Goal: Information Seeking & Learning: Compare options

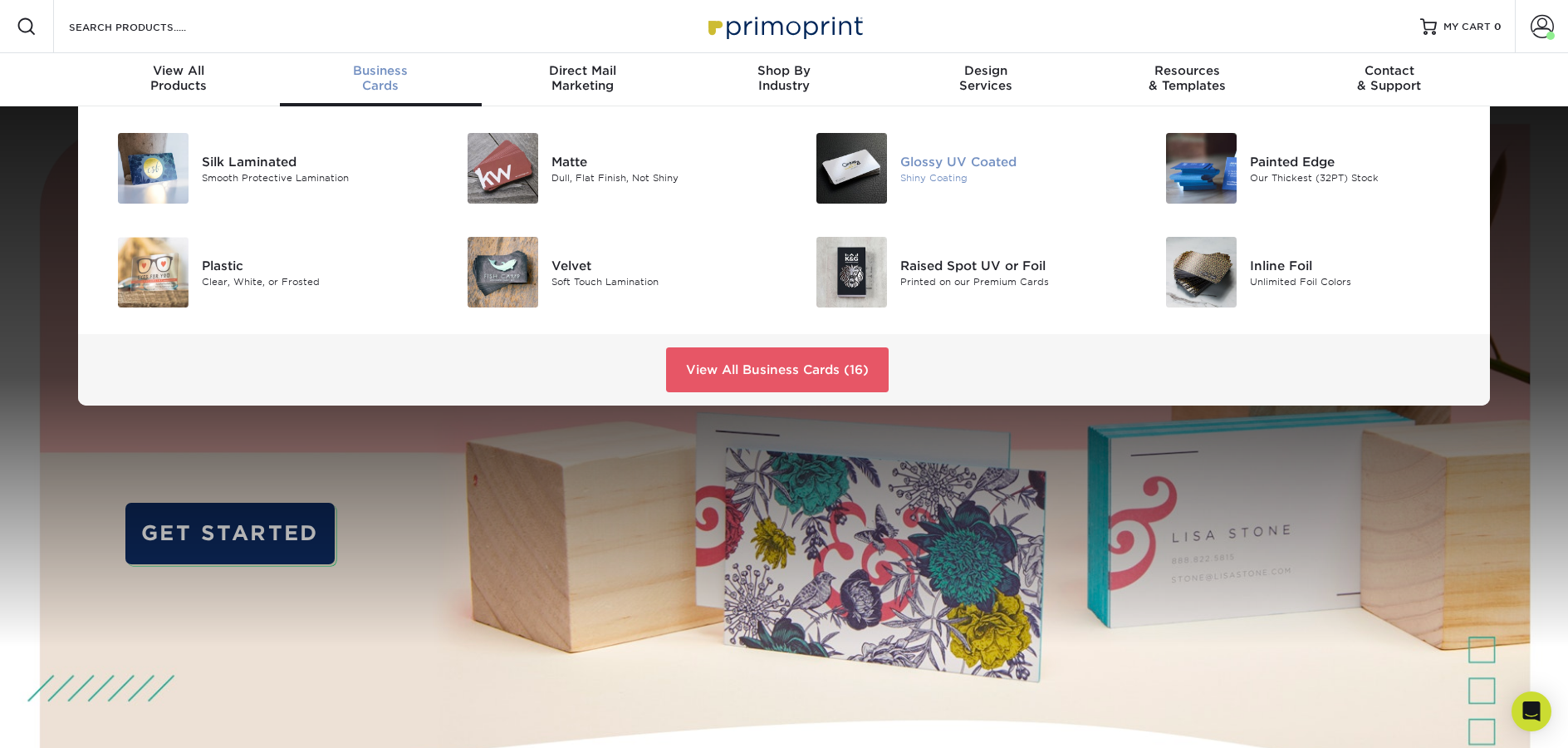
click at [932, 157] on div "Glossy UV Coated" at bounding box center [1011, 161] width 220 height 19
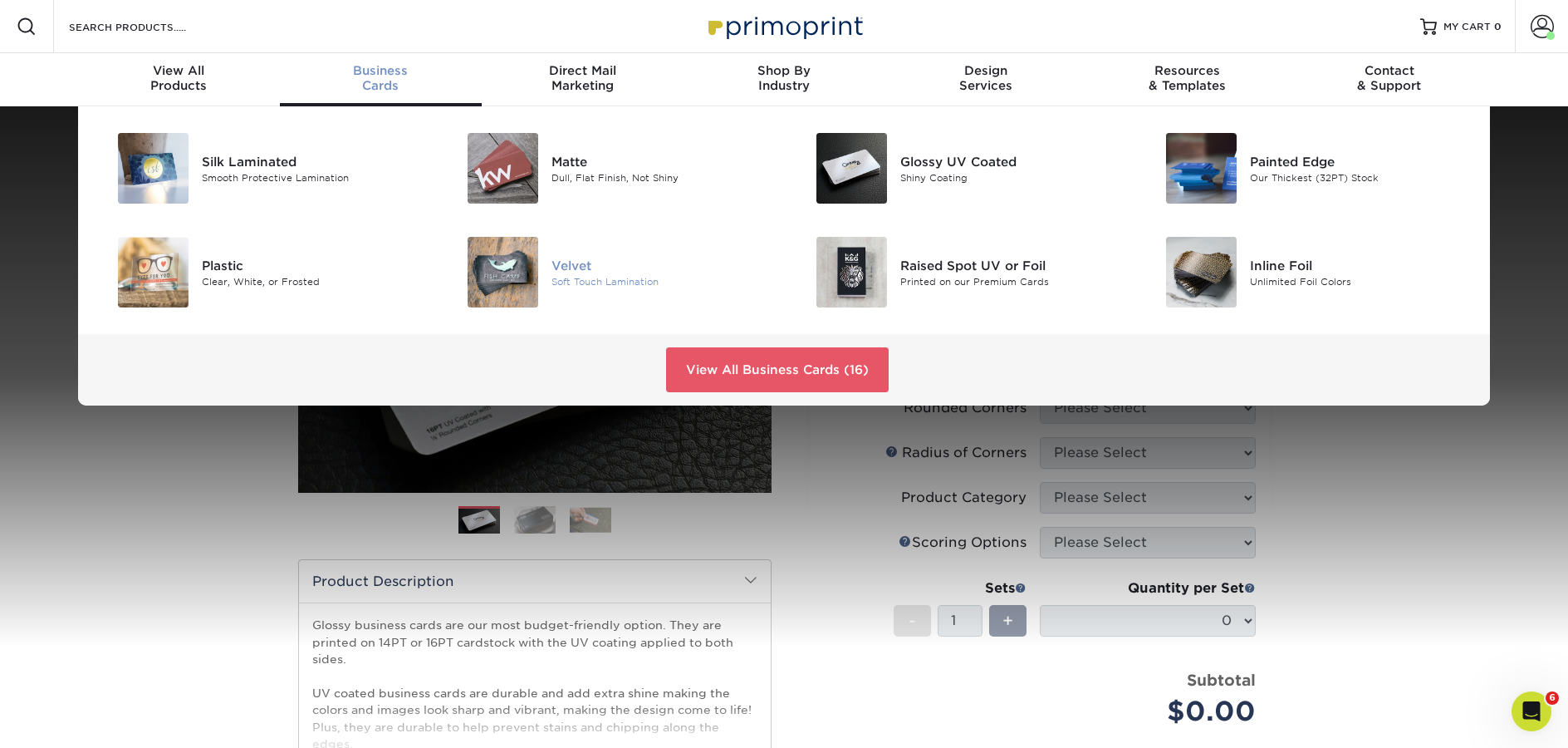
click at [618, 278] on div "Soft Touch Lamination" at bounding box center [661, 281] width 220 height 14
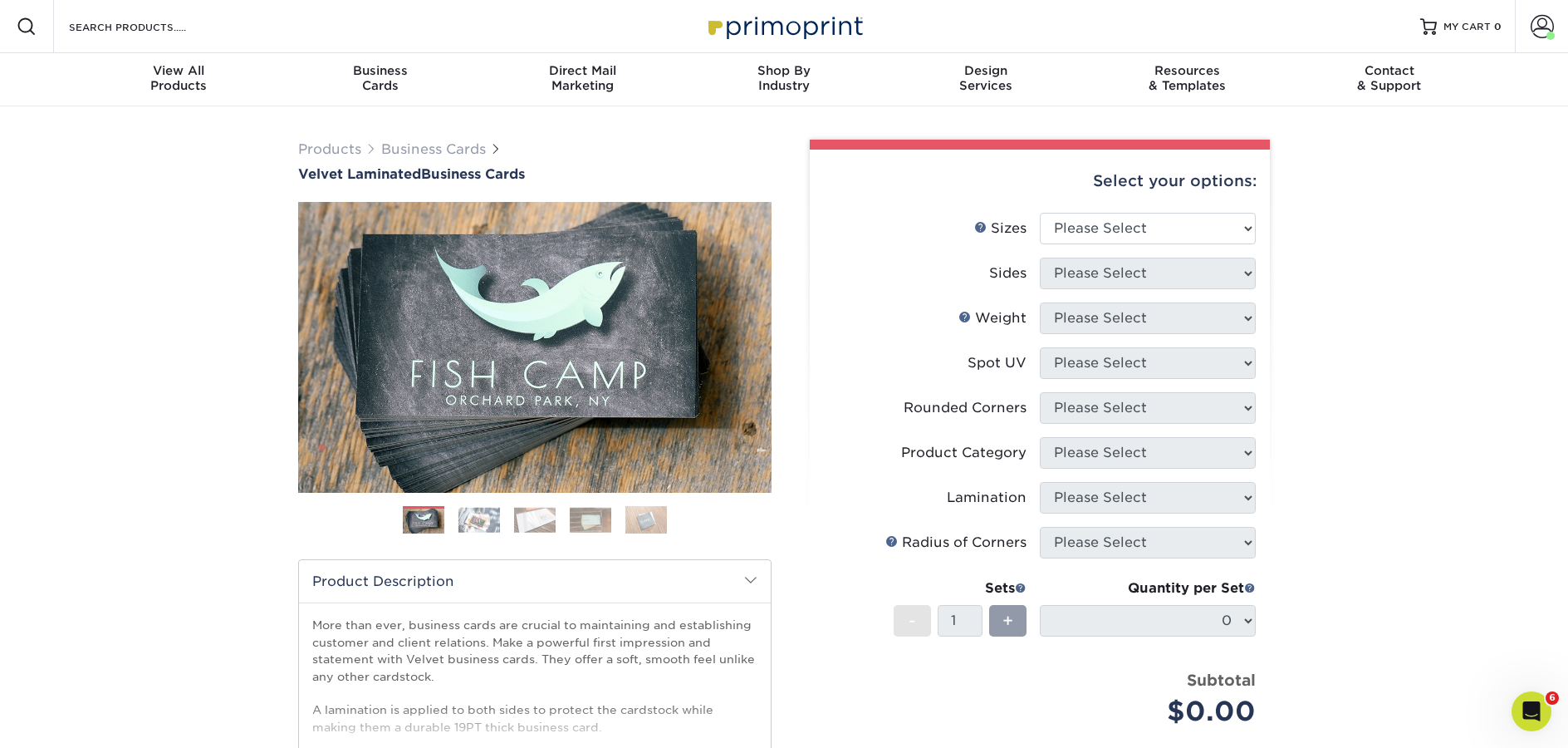
click at [481, 520] on img at bounding box center [479, 519] width 42 height 26
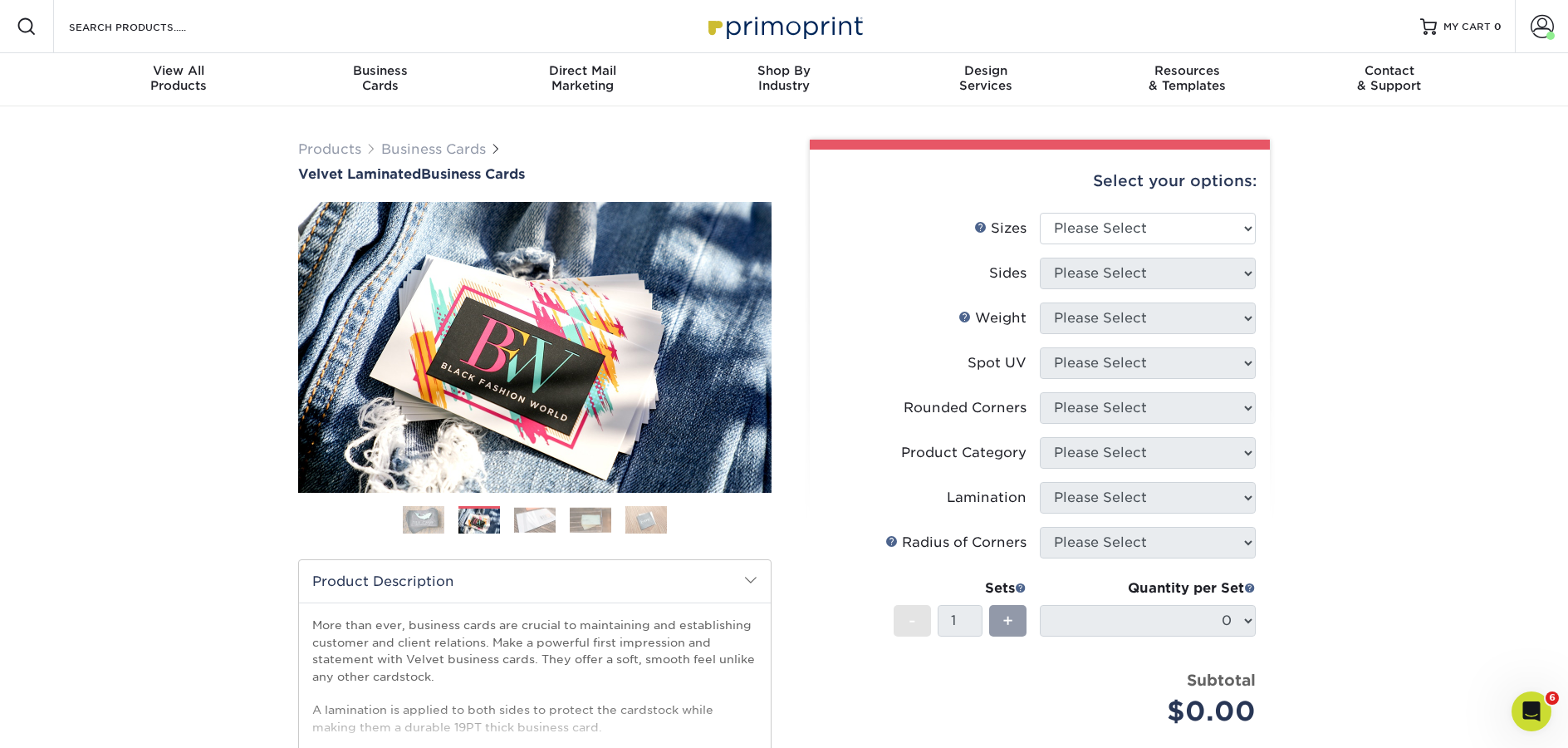
click at [550, 519] on img at bounding box center [534, 519] width 42 height 26
